Goal: Transaction & Acquisition: Book appointment/travel/reservation

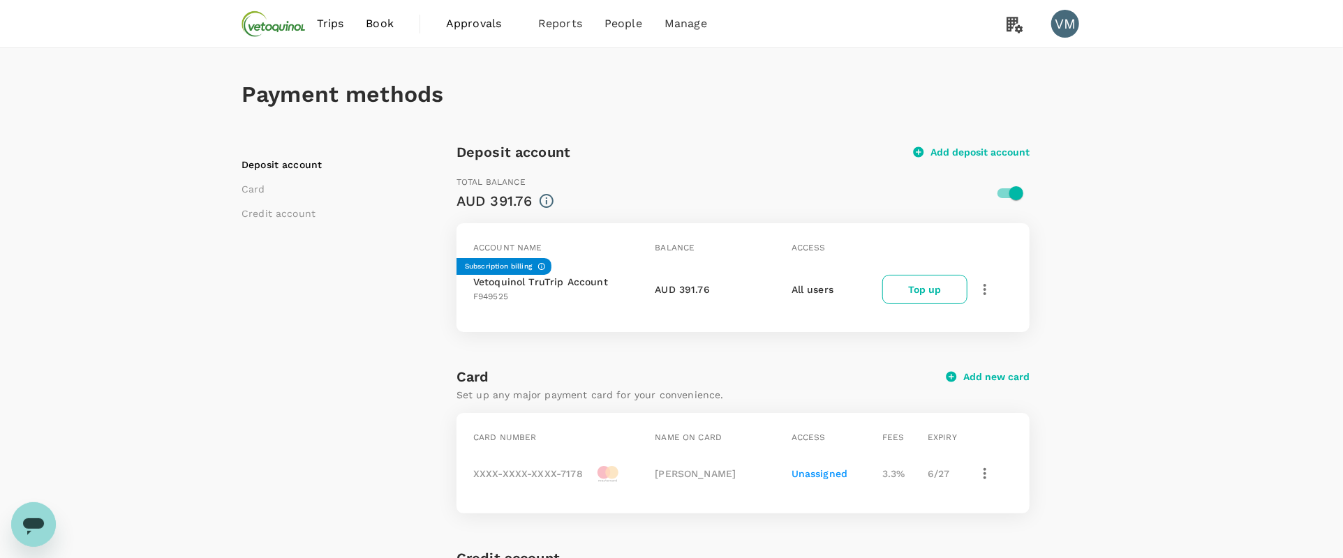
click at [379, 22] on span "Book" at bounding box center [380, 23] width 28 height 17
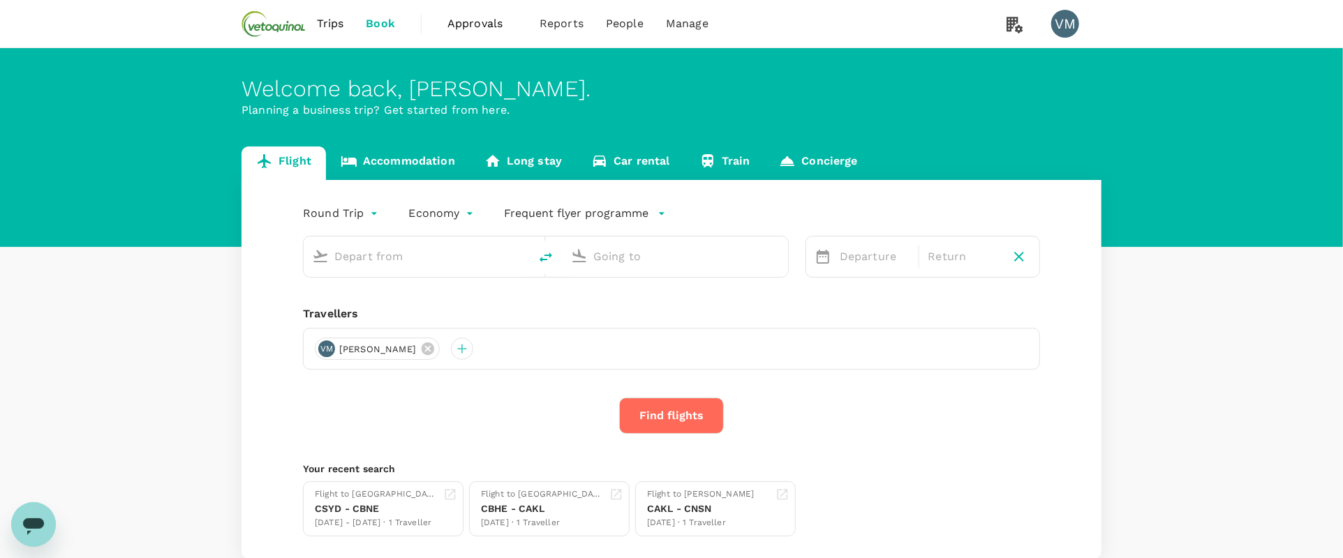
click at [393, 163] on link "Accommodation" at bounding box center [398, 164] width 144 height 34
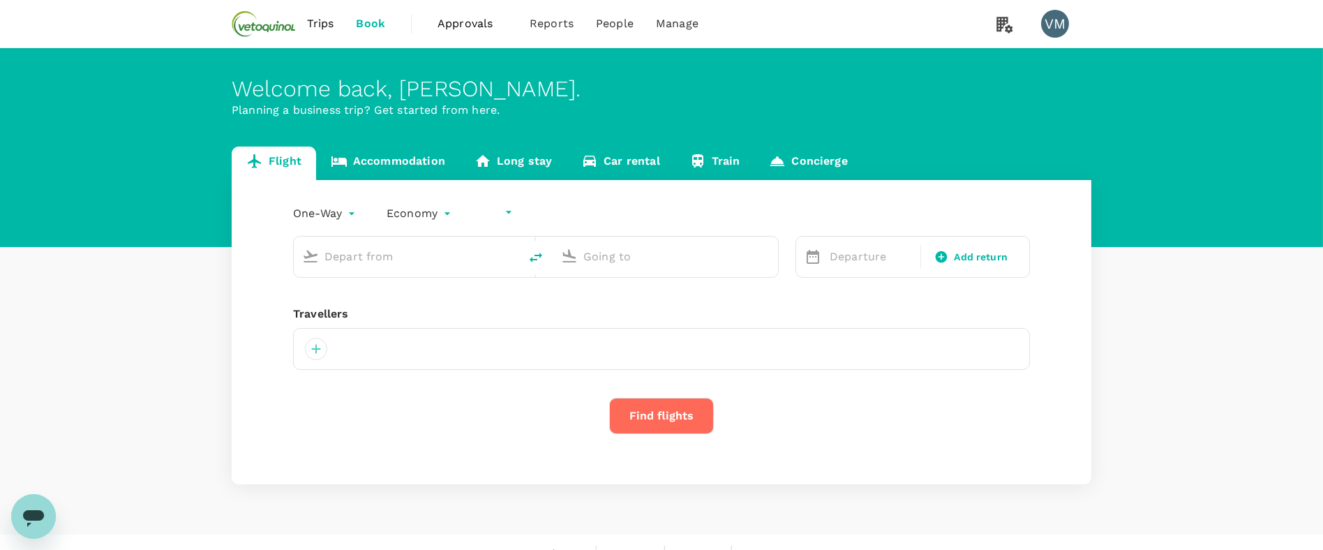
type input "undefined, undefined (any)"
type input "roundtrip"
type input "[GEOGRAPHIC_DATA], [GEOGRAPHIC_DATA] (any)"
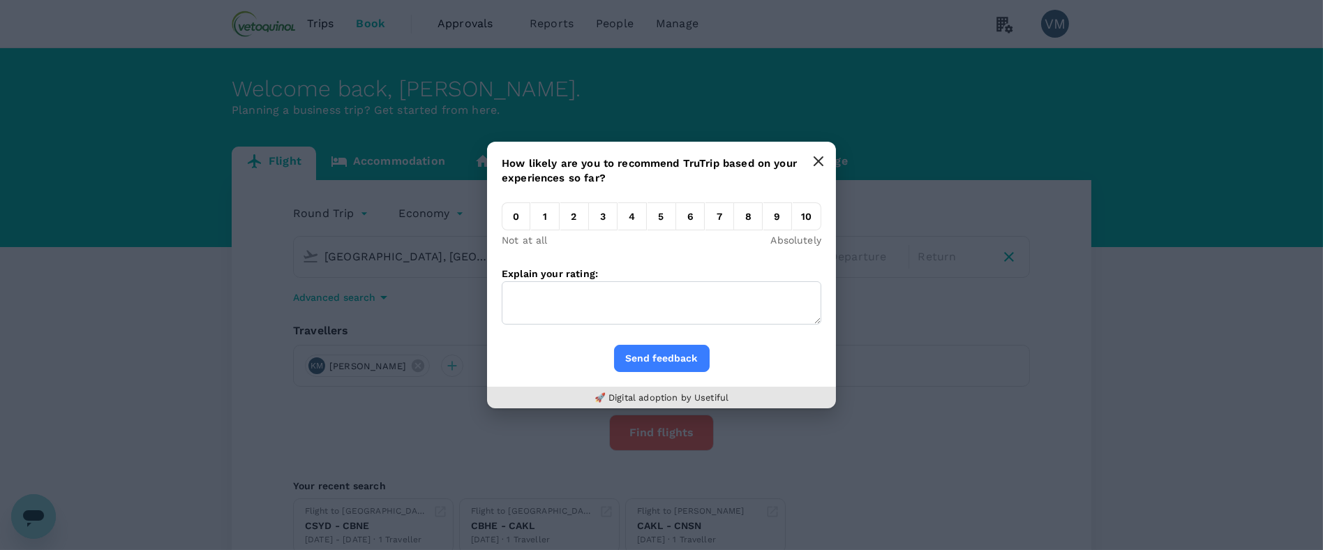
click at [826, 160] on button "button" at bounding box center [819, 161] width 28 height 28
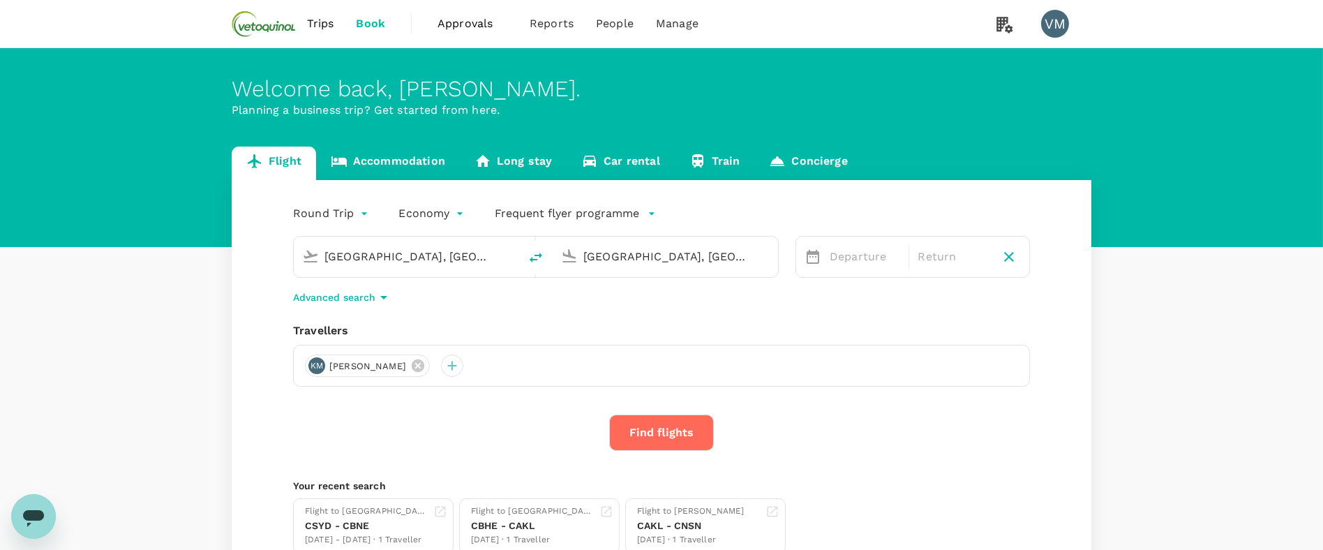
click at [409, 161] on link "Accommodation" at bounding box center [388, 164] width 144 height 34
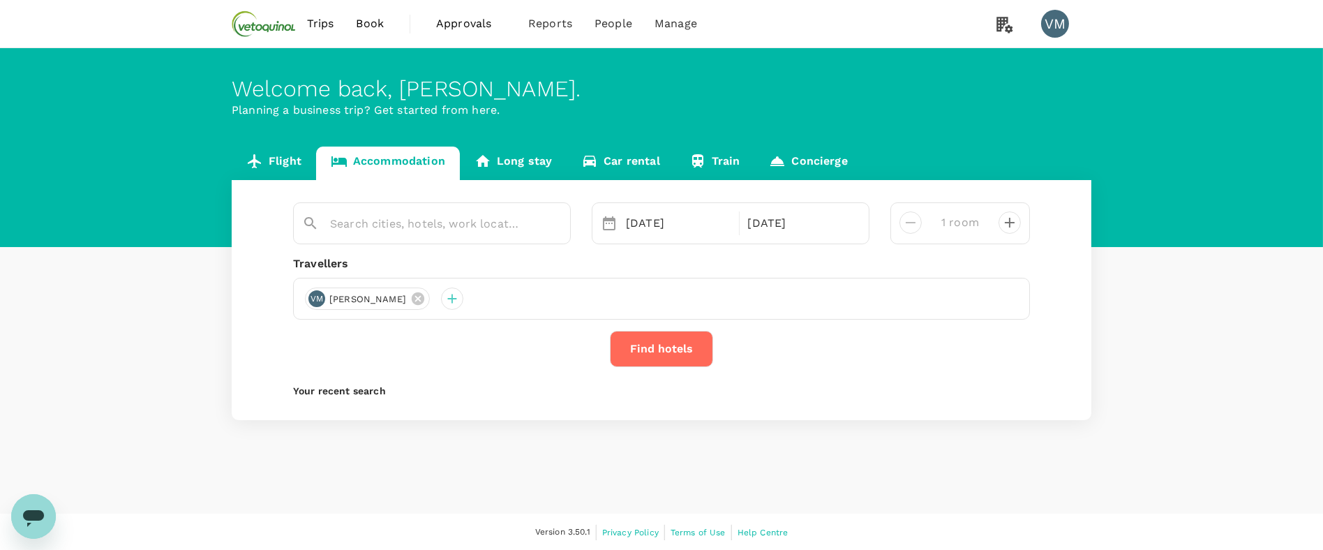
type input "Rydges [GEOGRAPHIC_DATA]"
click at [491, 299] on icon at bounding box center [497, 298] width 13 height 13
click at [313, 300] on div at bounding box center [316, 299] width 22 height 22
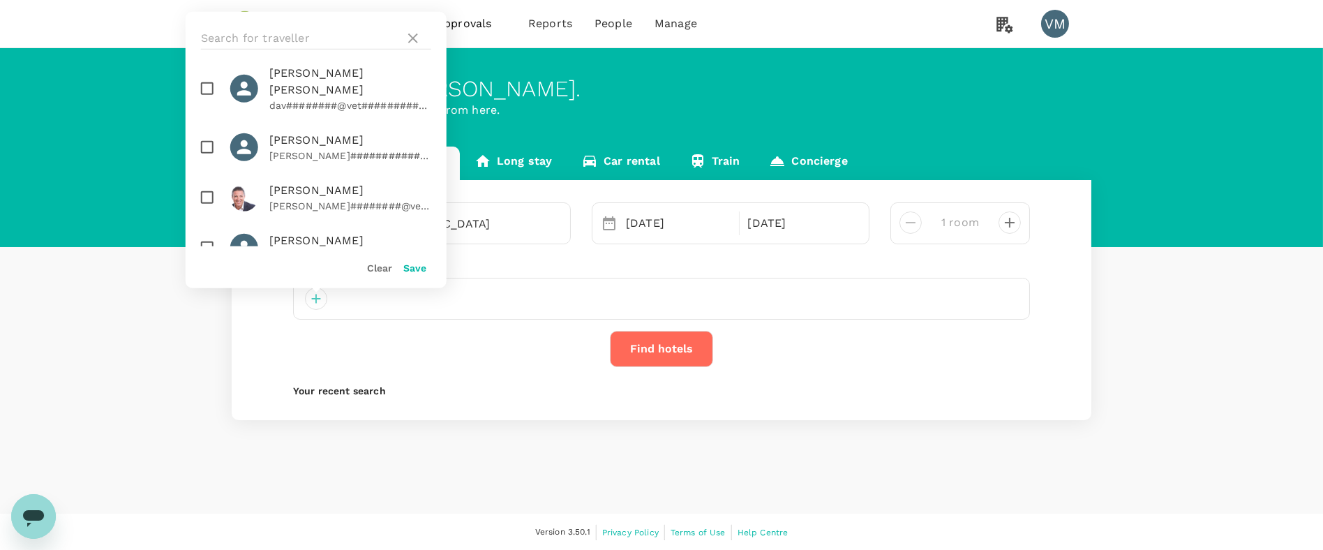
scroll to position [249, 0]
click at [205, 234] on input "checkbox" at bounding box center [207, 248] width 29 height 29
checkbox input "true"
click at [410, 269] on button "Save" at bounding box center [414, 267] width 23 height 11
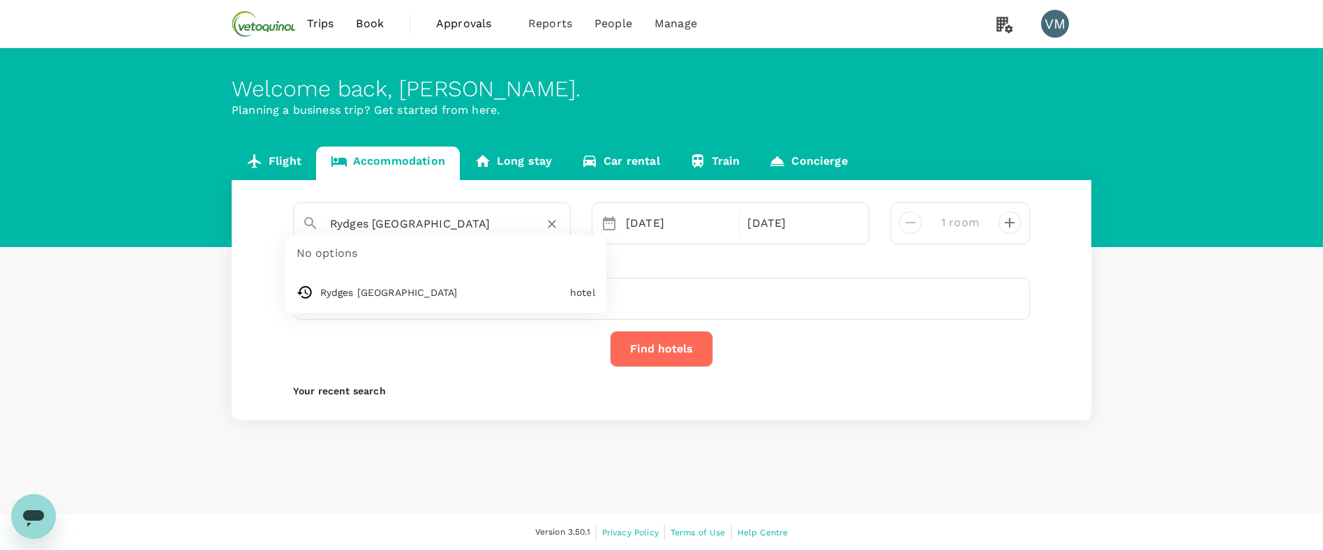
click at [466, 221] on input "Rydges [GEOGRAPHIC_DATA]" at bounding box center [426, 224] width 193 height 22
click at [646, 228] on div "[DATE]" at bounding box center [679, 223] width 116 height 28
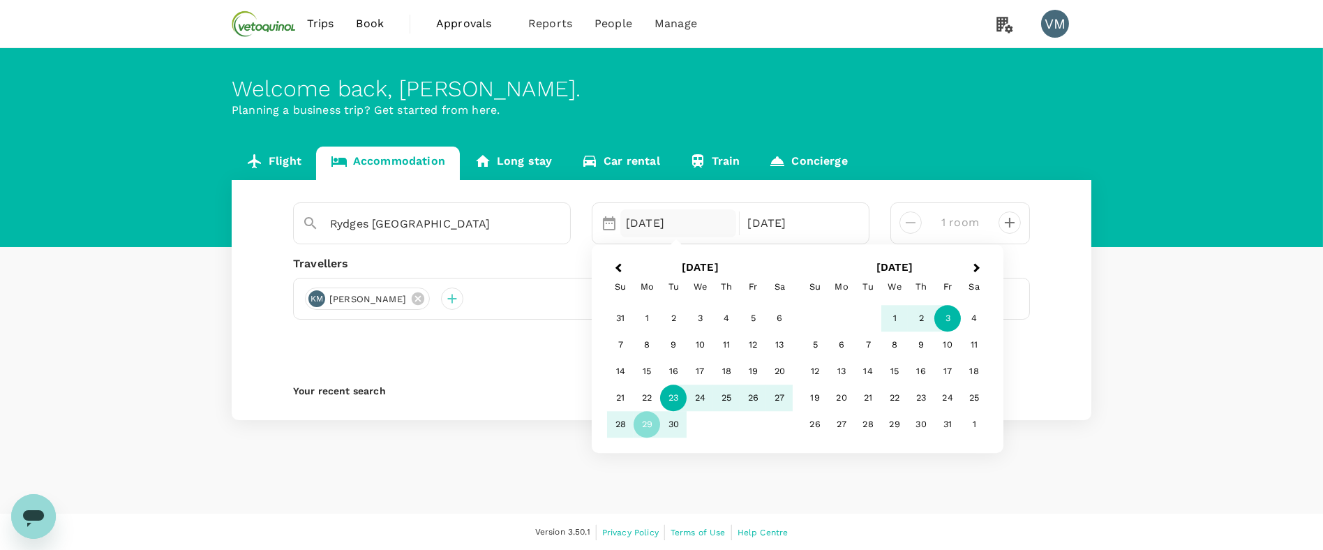
click at [675, 396] on div "23" at bounding box center [673, 398] width 27 height 27
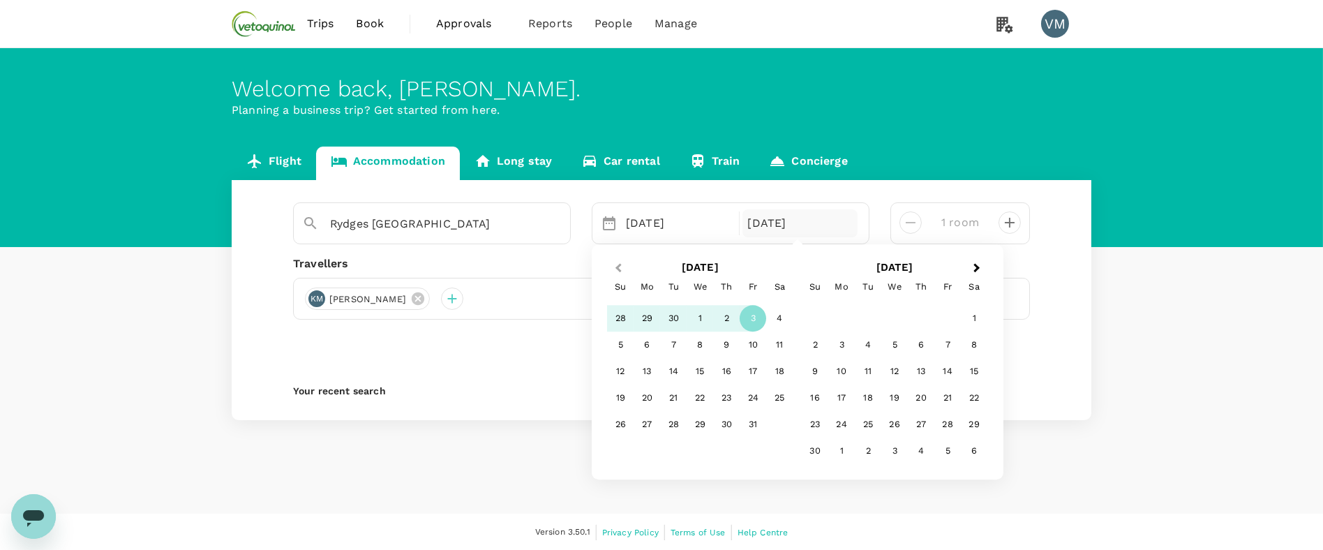
click at [618, 269] on span "Previous Month" at bounding box center [618, 268] width 0 height 16
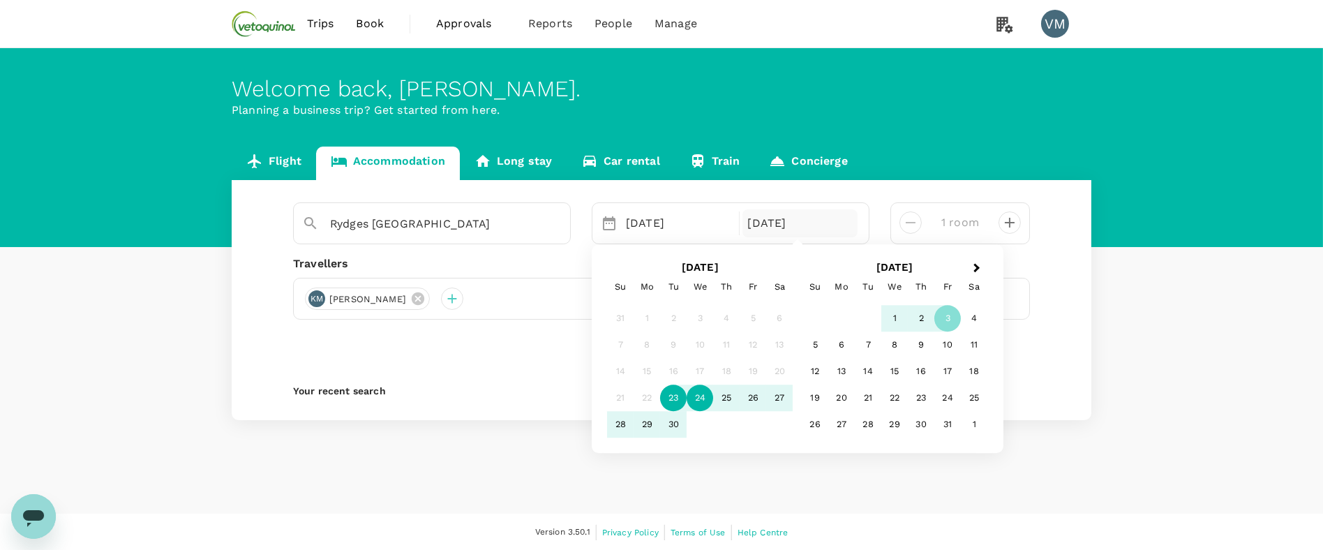
click at [701, 394] on div "24" at bounding box center [700, 398] width 27 height 27
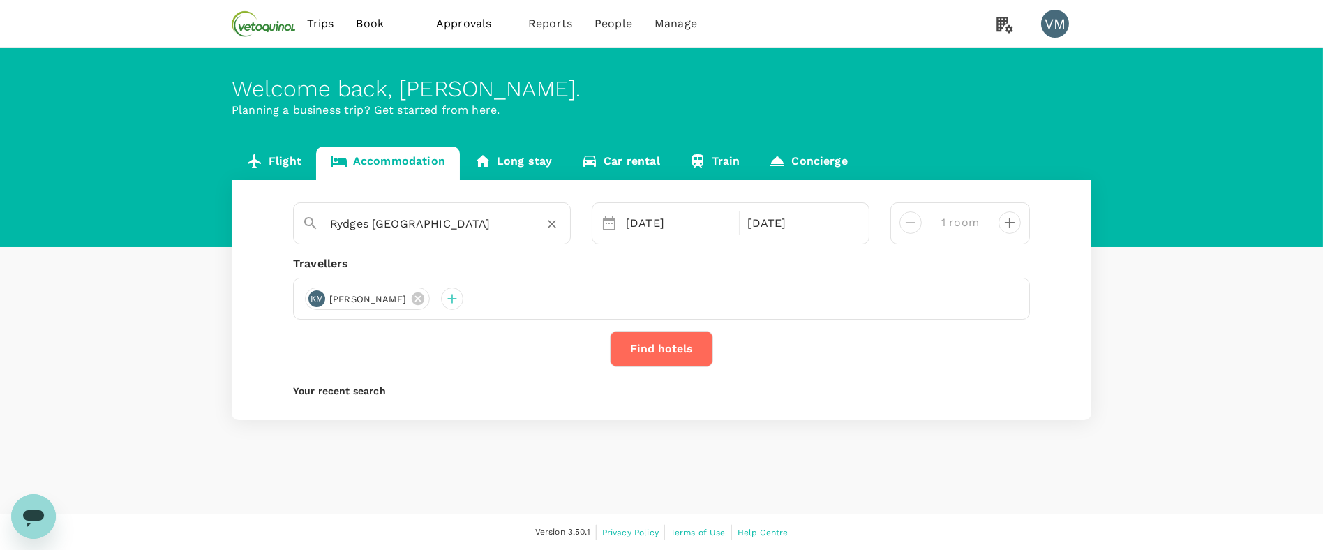
click at [487, 229] on input "Rydges [GEOGRAPHIC_DATA]" at bounding box center [426, 224] width 193 height 22
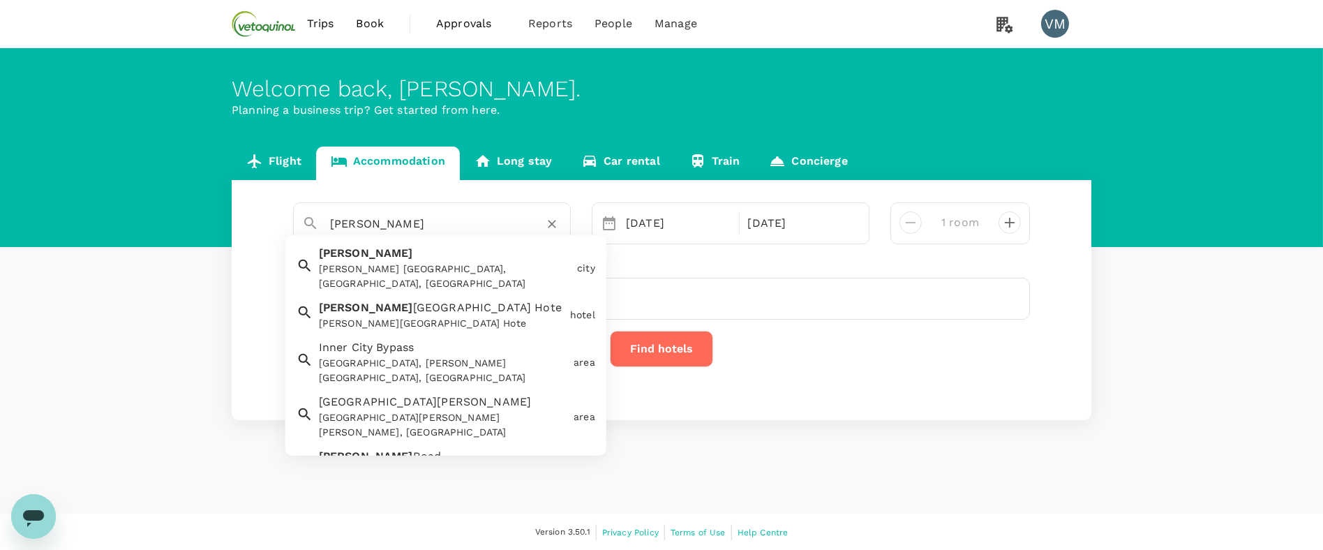
click at [401, 225] on input "[PERSON_NAME]" at bounding box center [426, 224] width 193 height 22
click at [406, 272] on div "[PERSON_NAME] [GEOGRAPHIC_DATA], [GEOGRAPHIC_DATA], [GEOGRAPHIC_DATA]" at bounding box center [445, 276] width 253 height 29
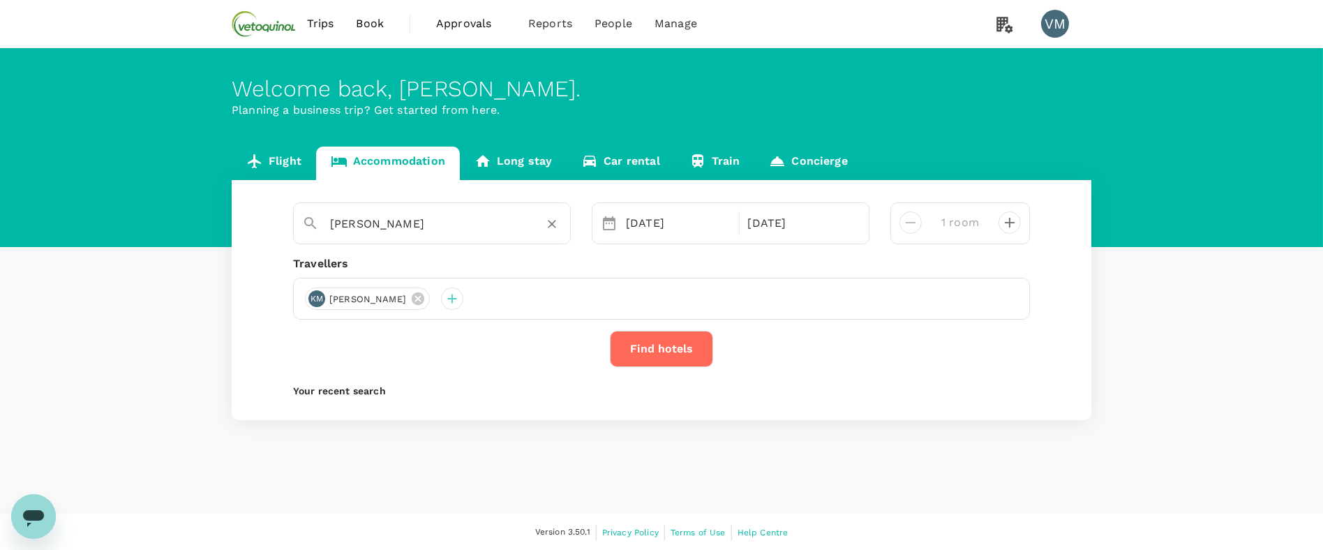
type input "[PERSON_NAME]"
click at [662, 352] on button "Find hotels" at bounding box center [661, 349] width 103 height 36
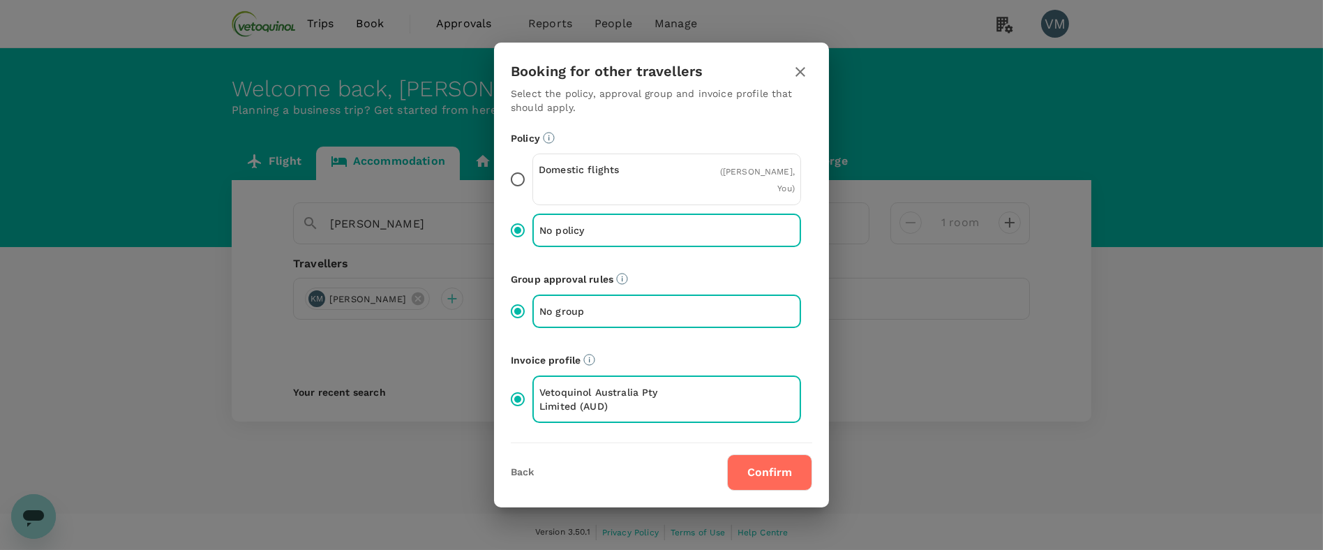
click at [768, 454] on button "Confirm" at bounding box center [769, 472] width 85 height 36
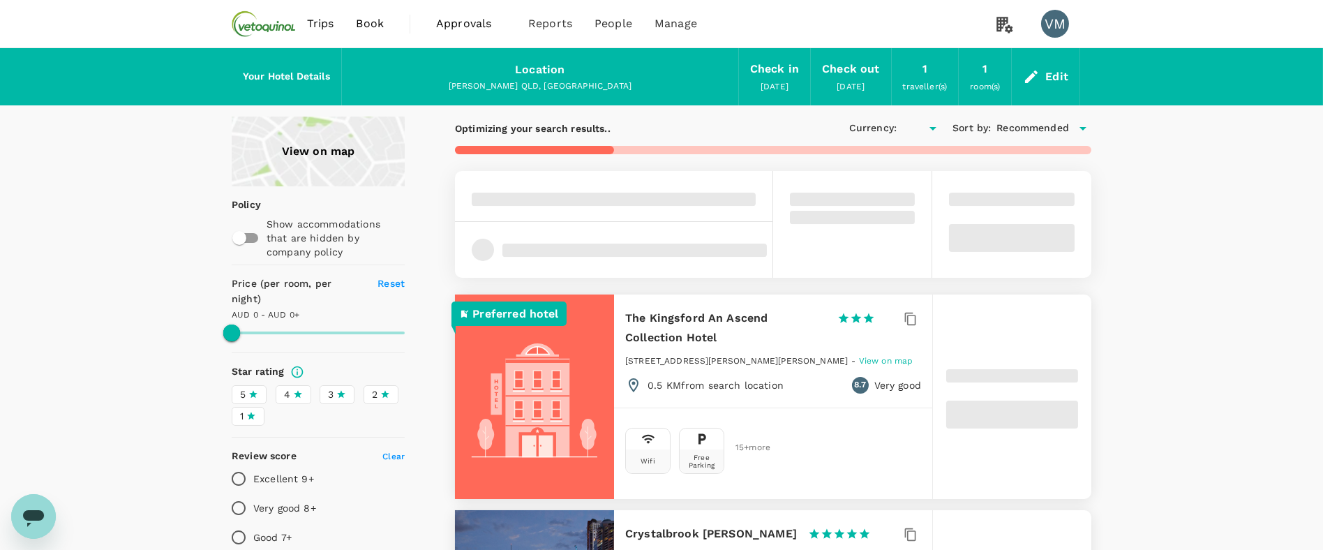
type input "605.4"
type input "AUD"
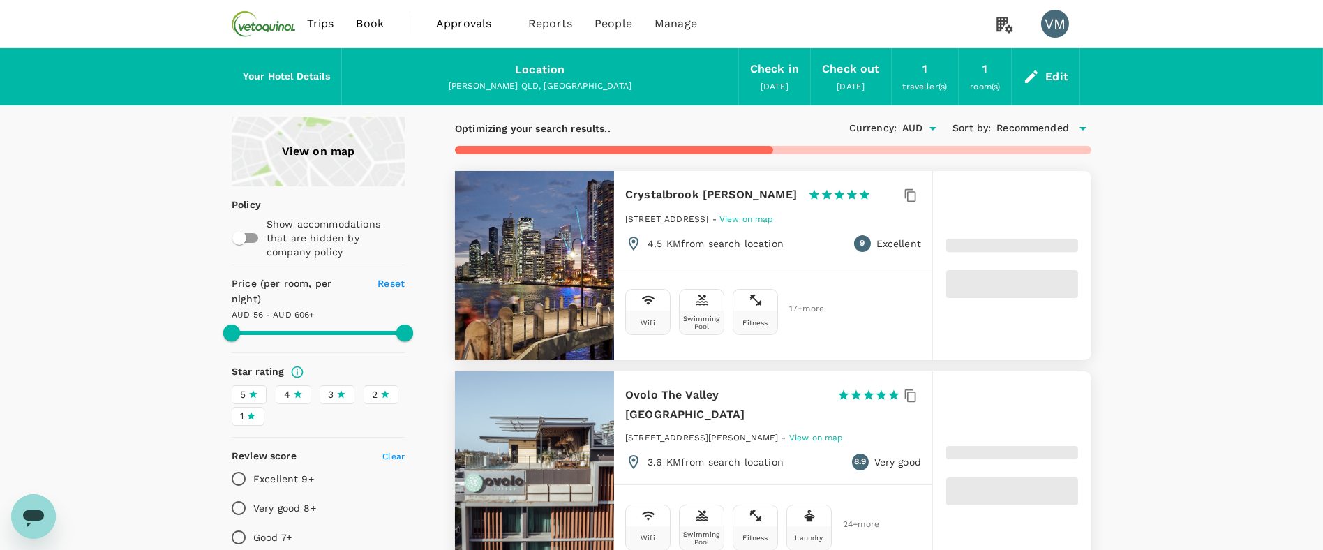
type input "605.4"
type input "33.56"
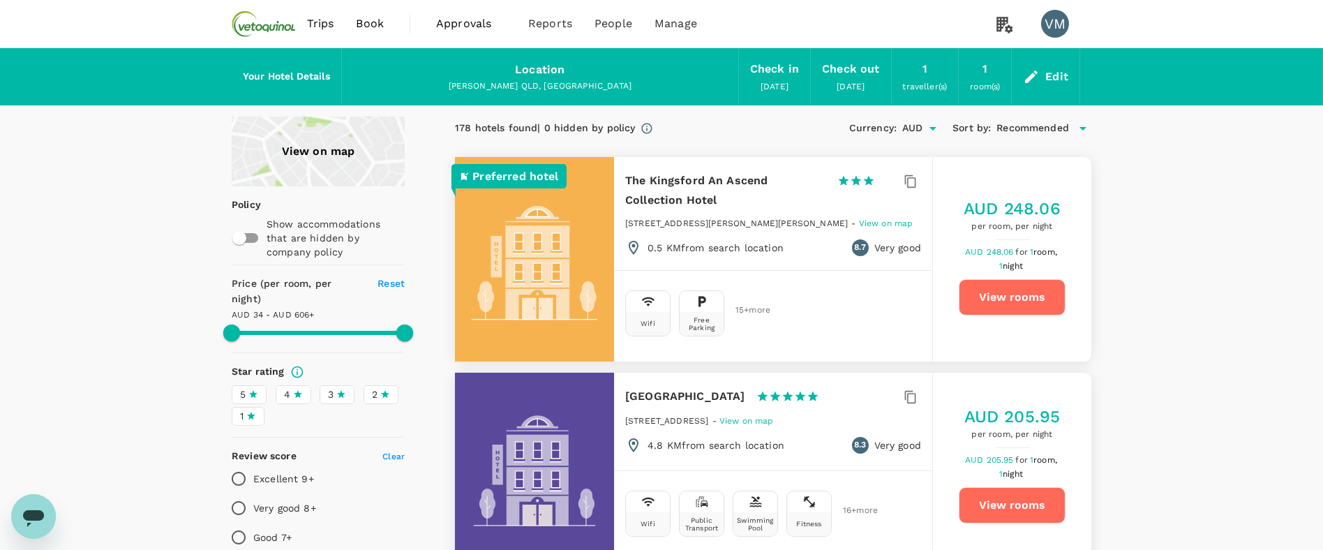
click at [298, 167] on div "View on map" at bounding box center [318, 152] width 173 height 70
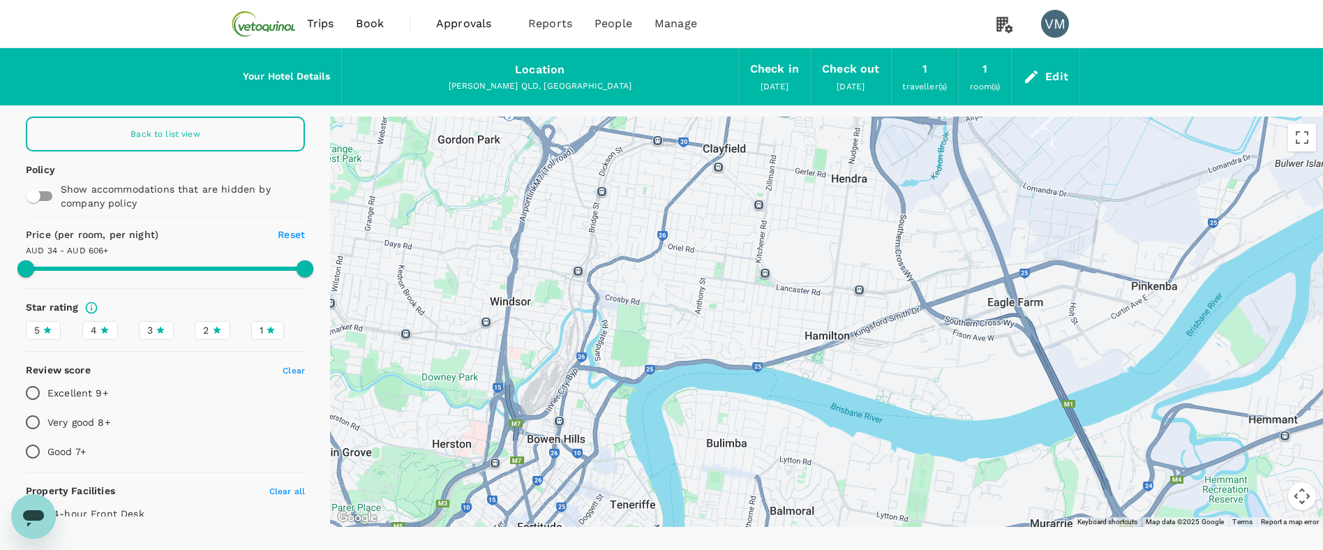
drag, startPoint x: 764, startPoint y: 299, endPoint x: 714, endPoint y: 371, distance: 87.9
click at [714, 371] on div at bounding box center [827, 322] width 993 height 410
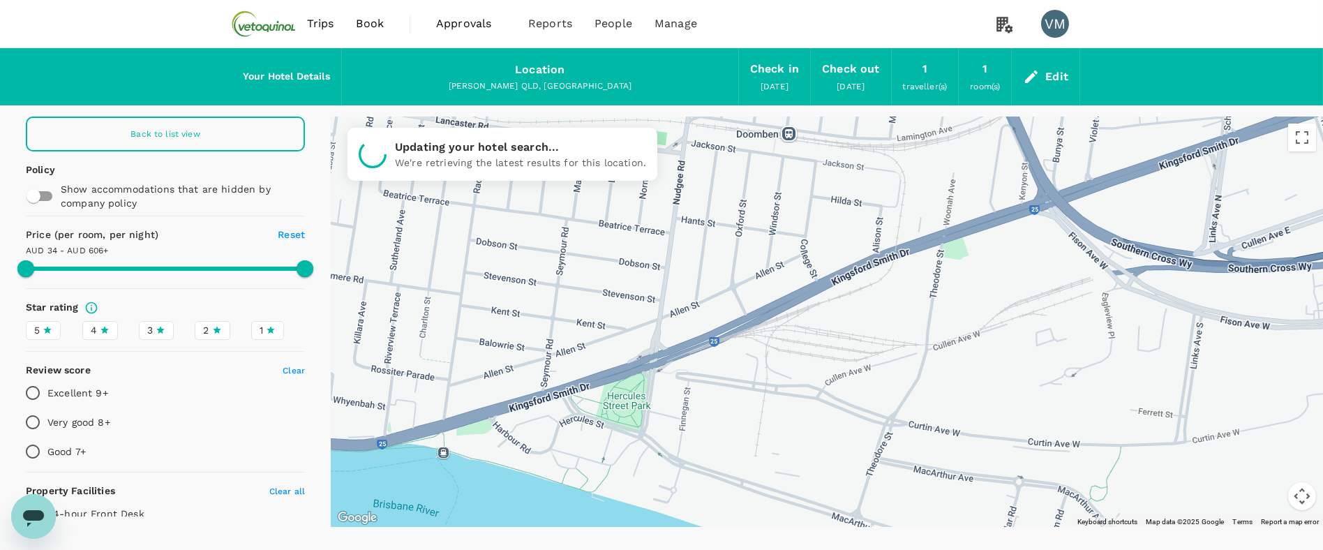
drag, startPoint x: 796, startPoint y: 368, endPoint x: 647, endPoint y: 288, distance: 169.2
click at [647, 288] on div at bounding box center [827, 322] width 993 height 410
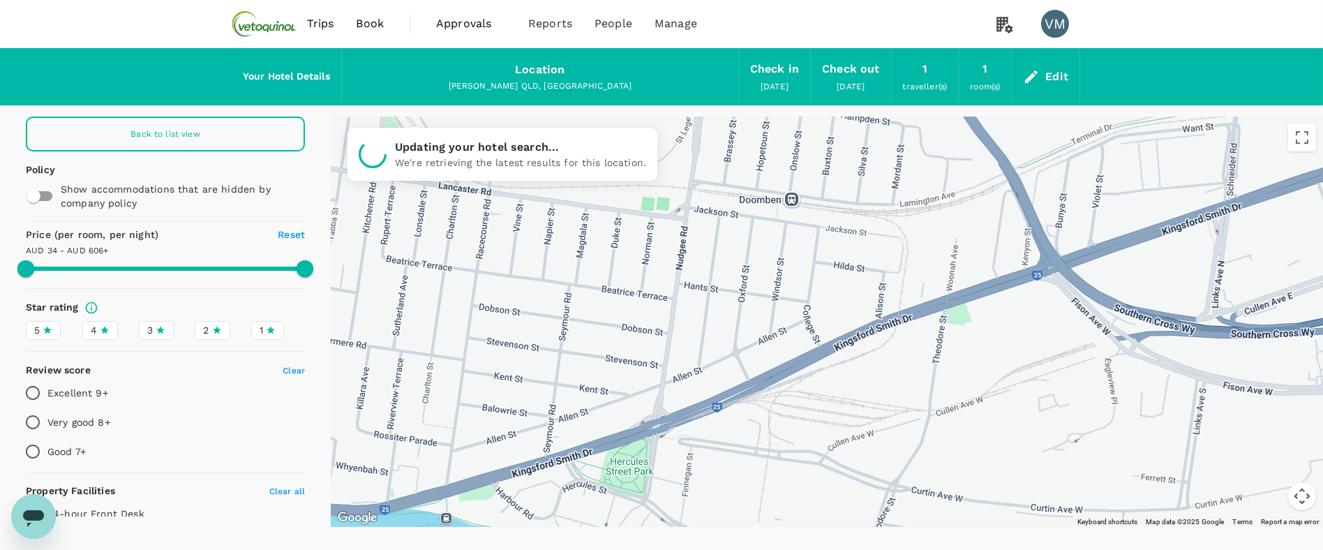
drag, startPoint x: 669, startPoint y: 283, endPoint x: 673, endPoint y: 353, distance: 70.6
click at [673, 353] on div at bounding box center [827, 322] width 993 height 410
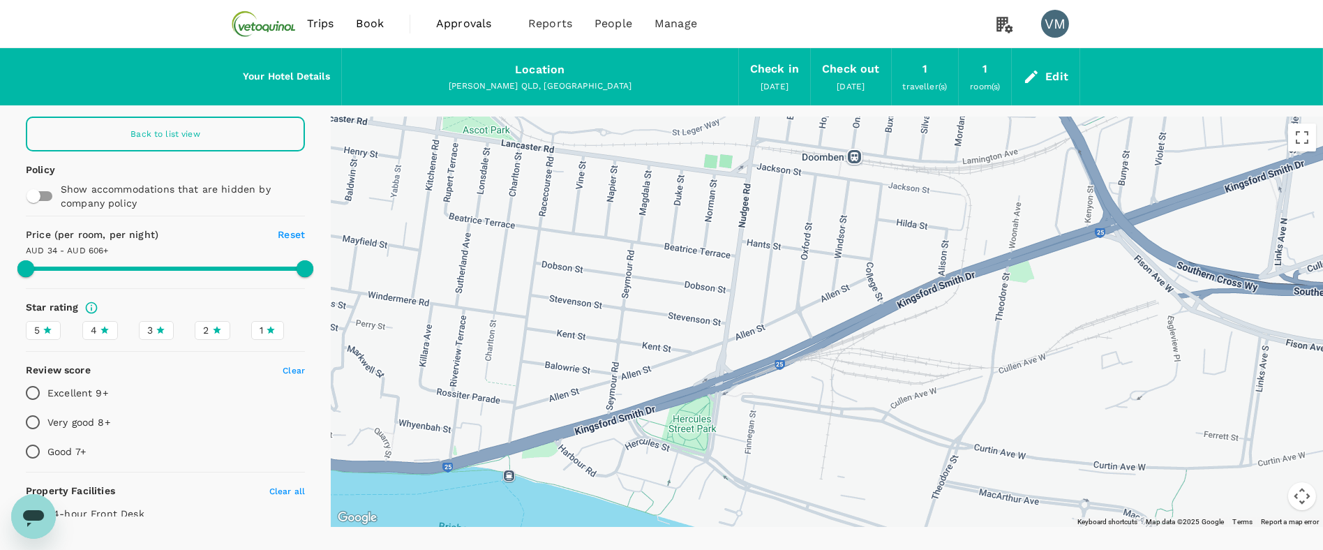
drag, startPoint x: 461, startPoint y: 440, endPoint x: 540, endPoint y: 369, distance: 105.3
click at [539, 369] on div at bounding box center [827, 322] width 993 height 410
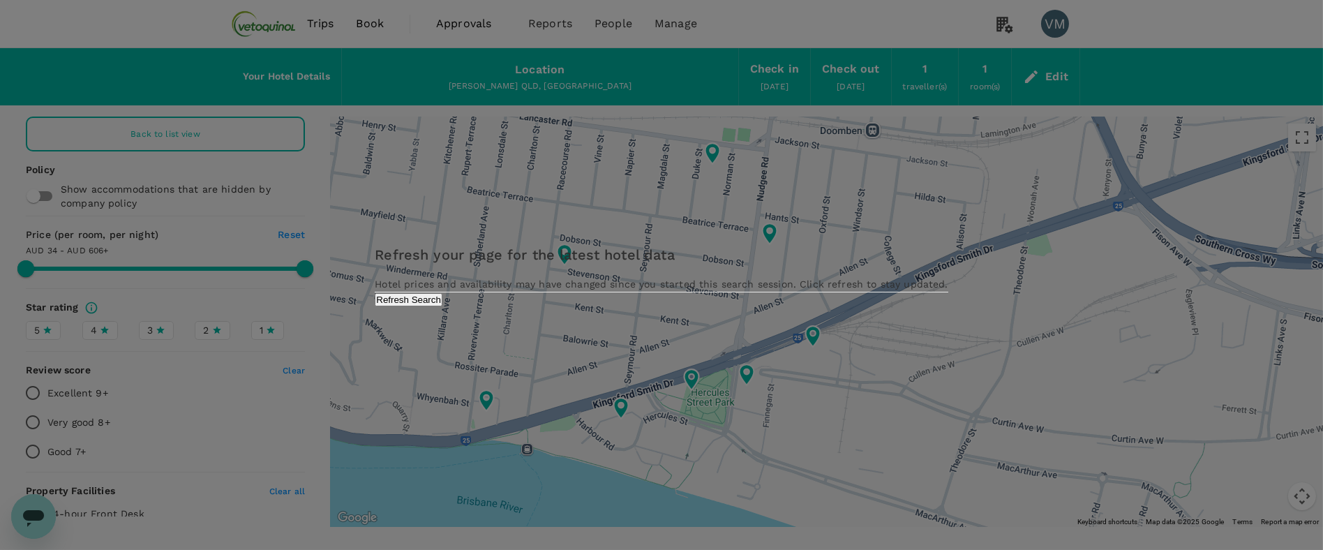
type input "605.56"
